Goal: Find specific page/section

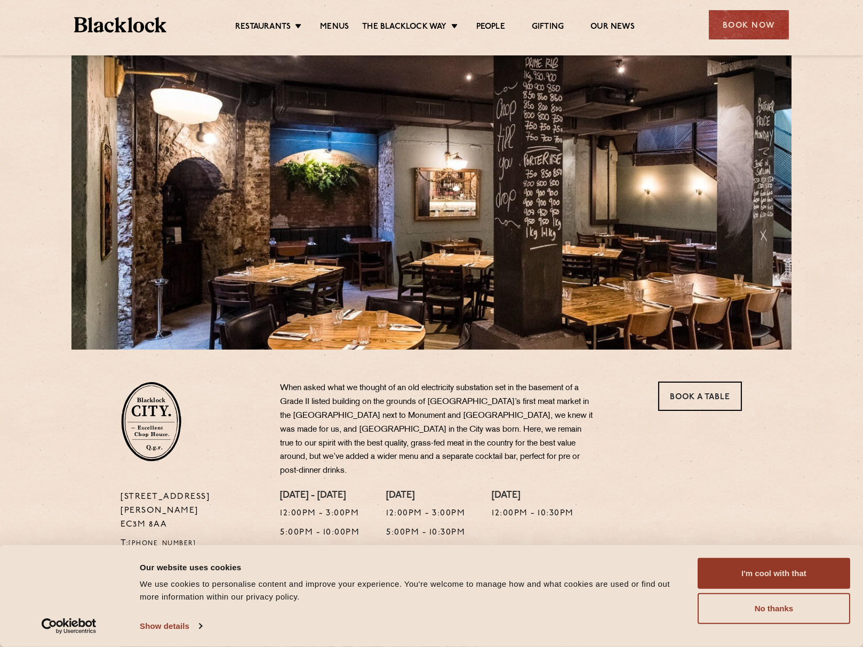
scroll to position [53, 0]
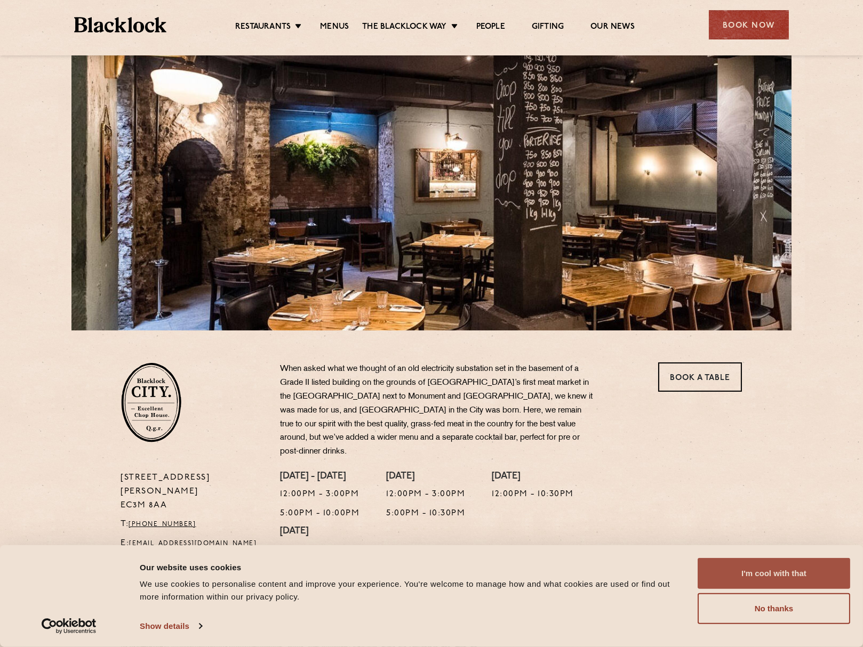
click at [808, 576] on button "I'm cool with that" at bounding box center [773, 573] width 152 height 31
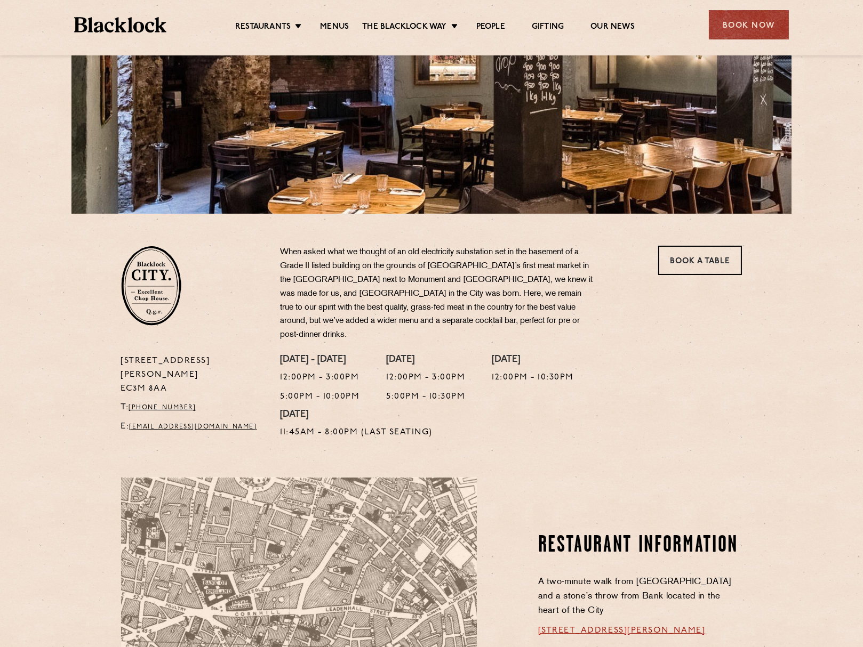
scroll to position [0, 0]
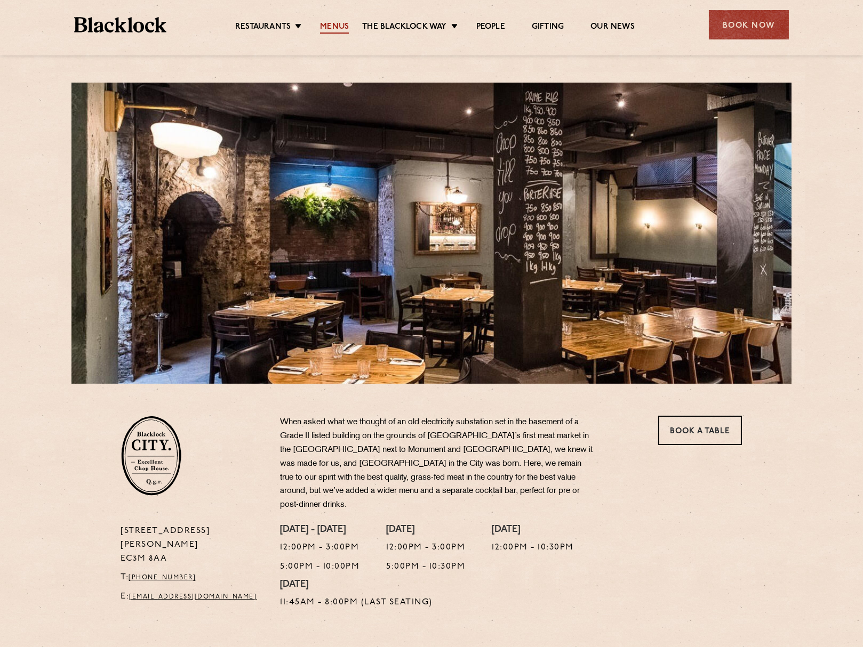
click at [334, 25] on link "Menus" at bounding box center [334, 28] width 29 height 12
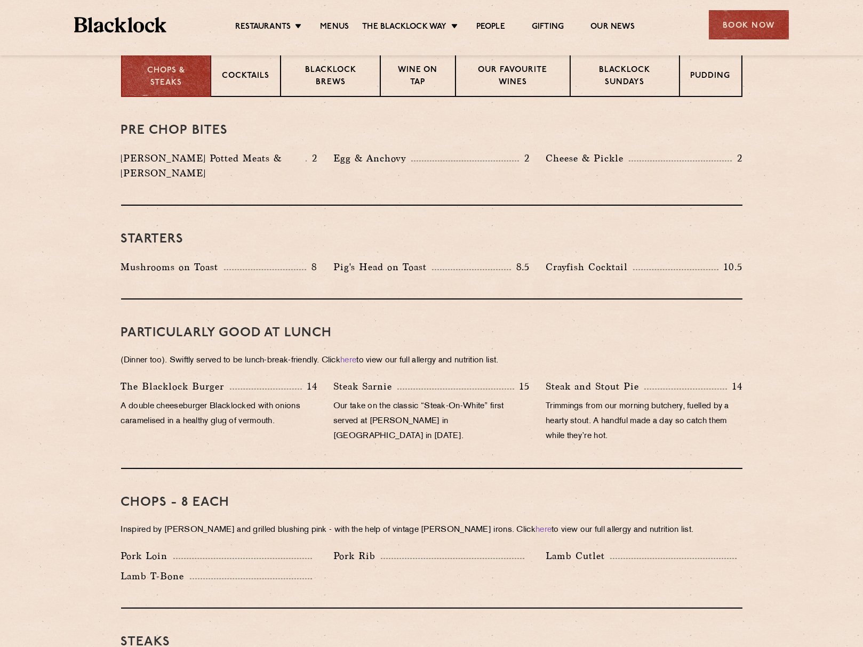
scroll to position [424, 0]
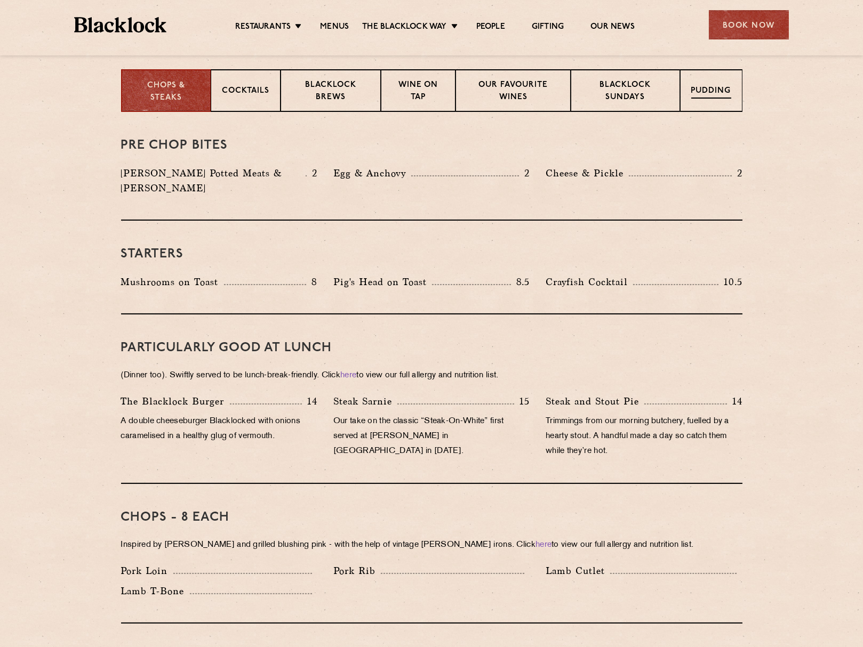
click at [716, 90] on p "Pudding" at bounding box center [711, 91] width 40 height 13
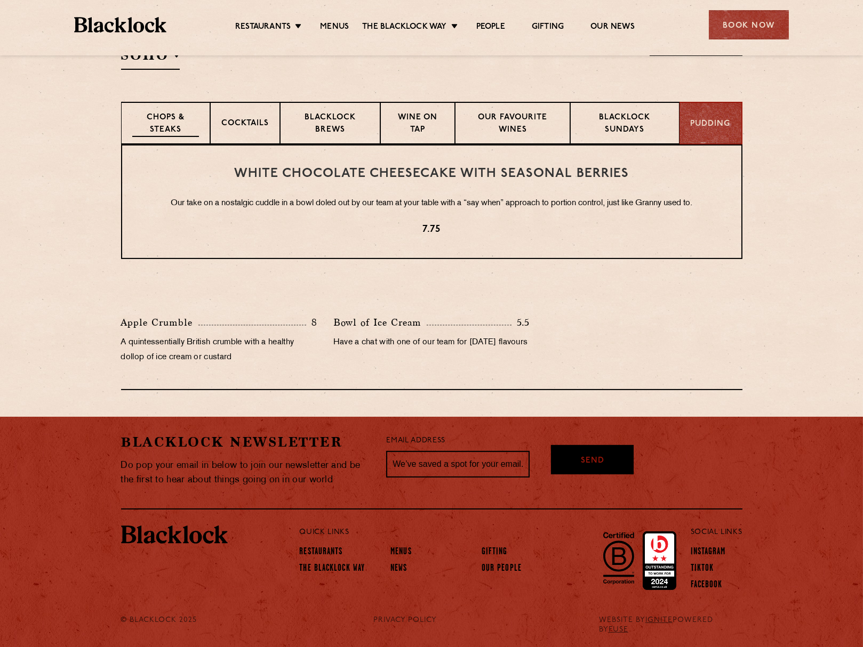
click at [176, 133] on p "Chops & Steaks" at bounding box center [165, 124] width 67 height 25
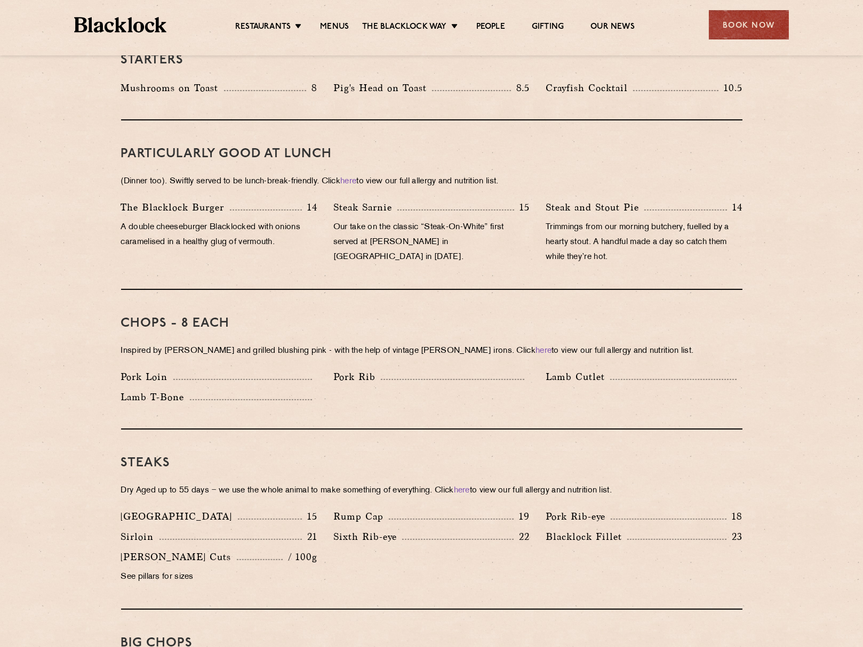
scroll to position [499, 0]
